Goal: Task Accomplishment & Management: Complete application form

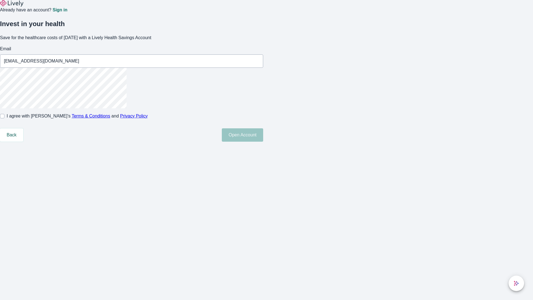
click at [4, 118] on input "I agree with Lively’s Terms & Conditions and Privacy Policy" at bounding box center [2, 116] width 4 height 4
checkbox input "true"
click at [263, 142] on button "Open Account" at bounding box center [242, 134] width 41 height 13
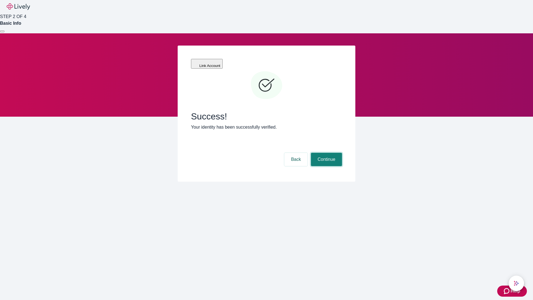
click at [326, 153] on button "Continue" at bounding box center [326, 159] width 31 height 13
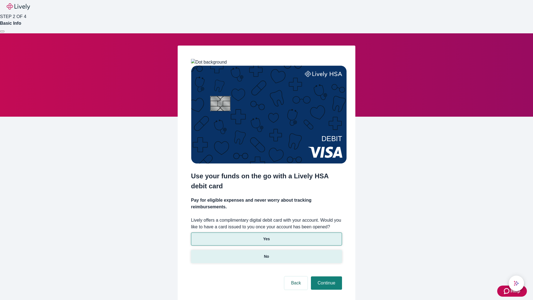
click at [266, 254] on p "No" at bounding box center [266, 257] width 5 height 6
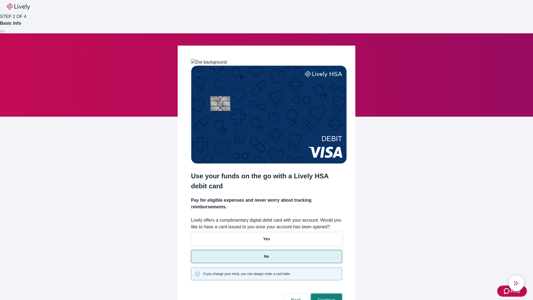
click at [326, 294] on button "Continue" at bounding box center [326, 300] width 31 height 13
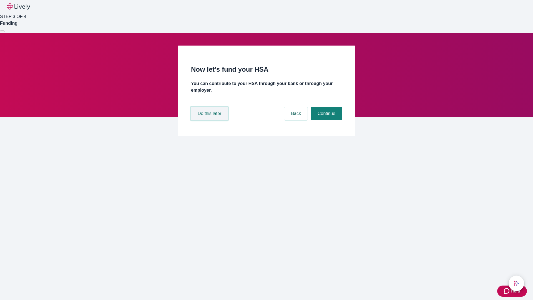
click at [210, 120] on button "Do this later" at bounding box center [209, 113] width 37 height 13
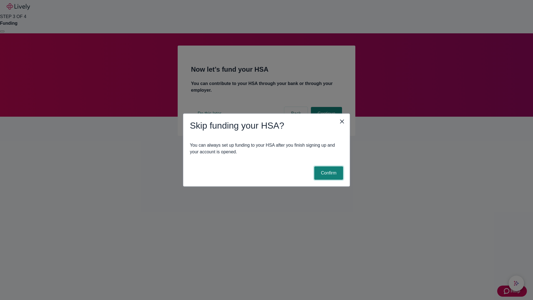
click at [328, 173] on button "Confirm" at bounding box center [328, 172] width 29 height 13
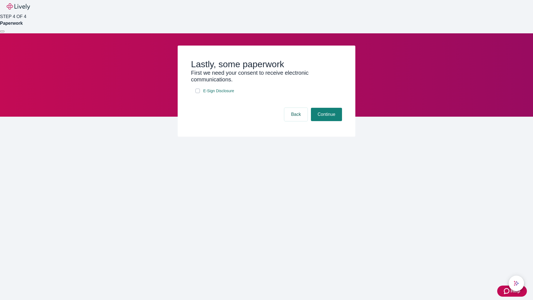
click at [198, 93] on input "E-Sign Disclosure" at bounding box center [198, 91] width 4 height 4
checkbox input "true"
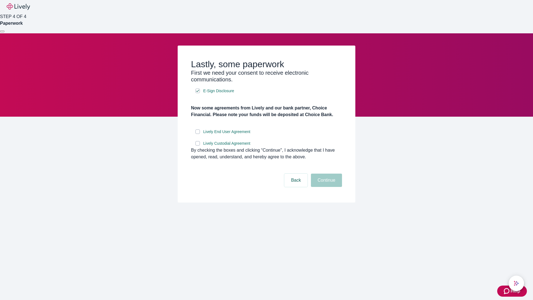
click at [198, 134] on input "Lively End User Agreement" at bounding box center [198, 131] width 4 height 4
checkbox input "true"
click at [198, 146] on input "Lively Custodial Agreement" at bounding box center [198, 143] width 4 height 4
checkbox input "true"
click at [326, 187] on button "Continue" at bounding box center [326, 180] width 31 height 13
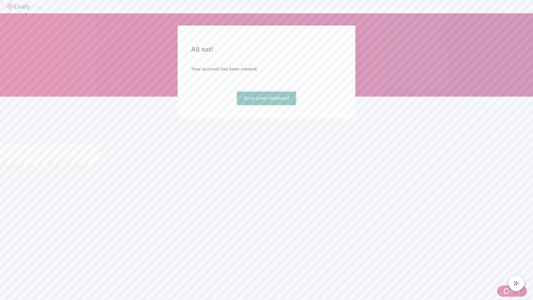
click at [266, 105] on link "Go to Lively dashboard" at bounding box center [266, 98] width 59 height 13
